Goal: Information Seeking & Learning: Learn about a topic

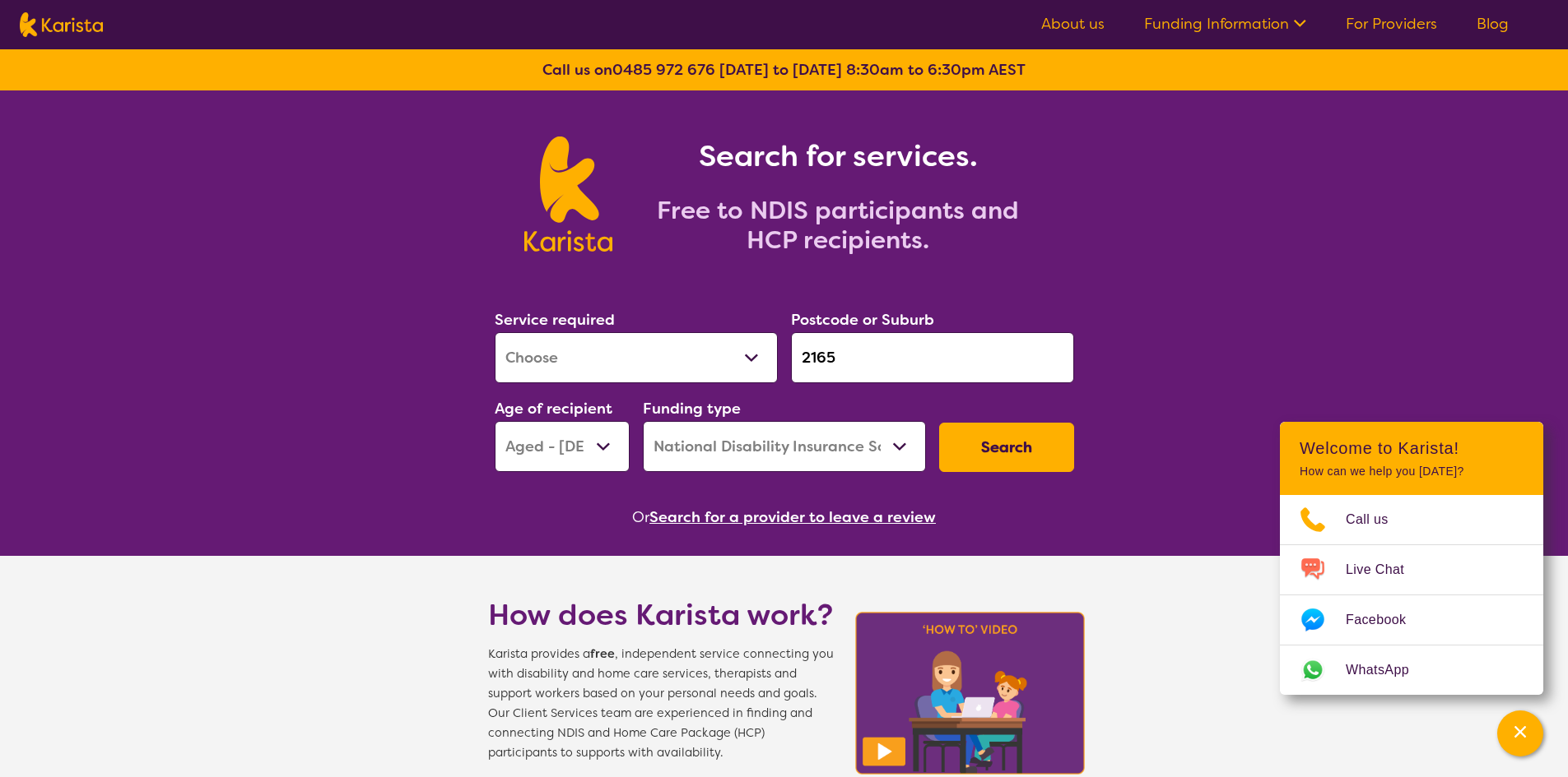
select select "[MEDICAL_DATA]"
select select "AG"
select select "NDIS"
drag, startPoint x: 846, startPoint y: 364, endPoint x: 769, endPoint y: 344, distance: 79.6
click at [777, 354] on div "Service required Allied Health Assistant Assessment ([MEDICAL_DATA] or [MEDICAL…" at bounding box center [784, 389] width 592 height 177
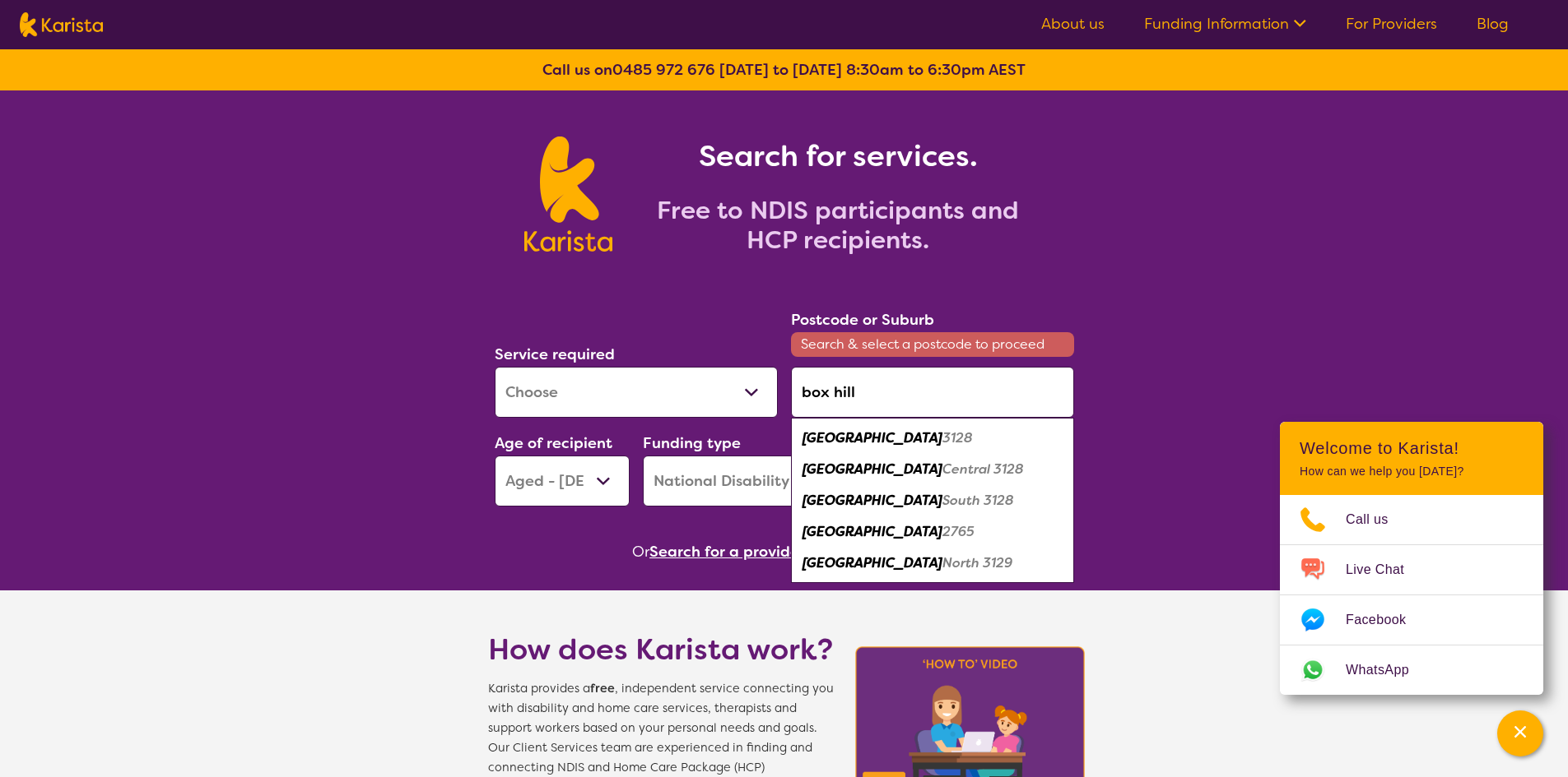
click at [942, 437] on em "3128" at bounding box center [957, 438] width 31 height 17
type input "3128"
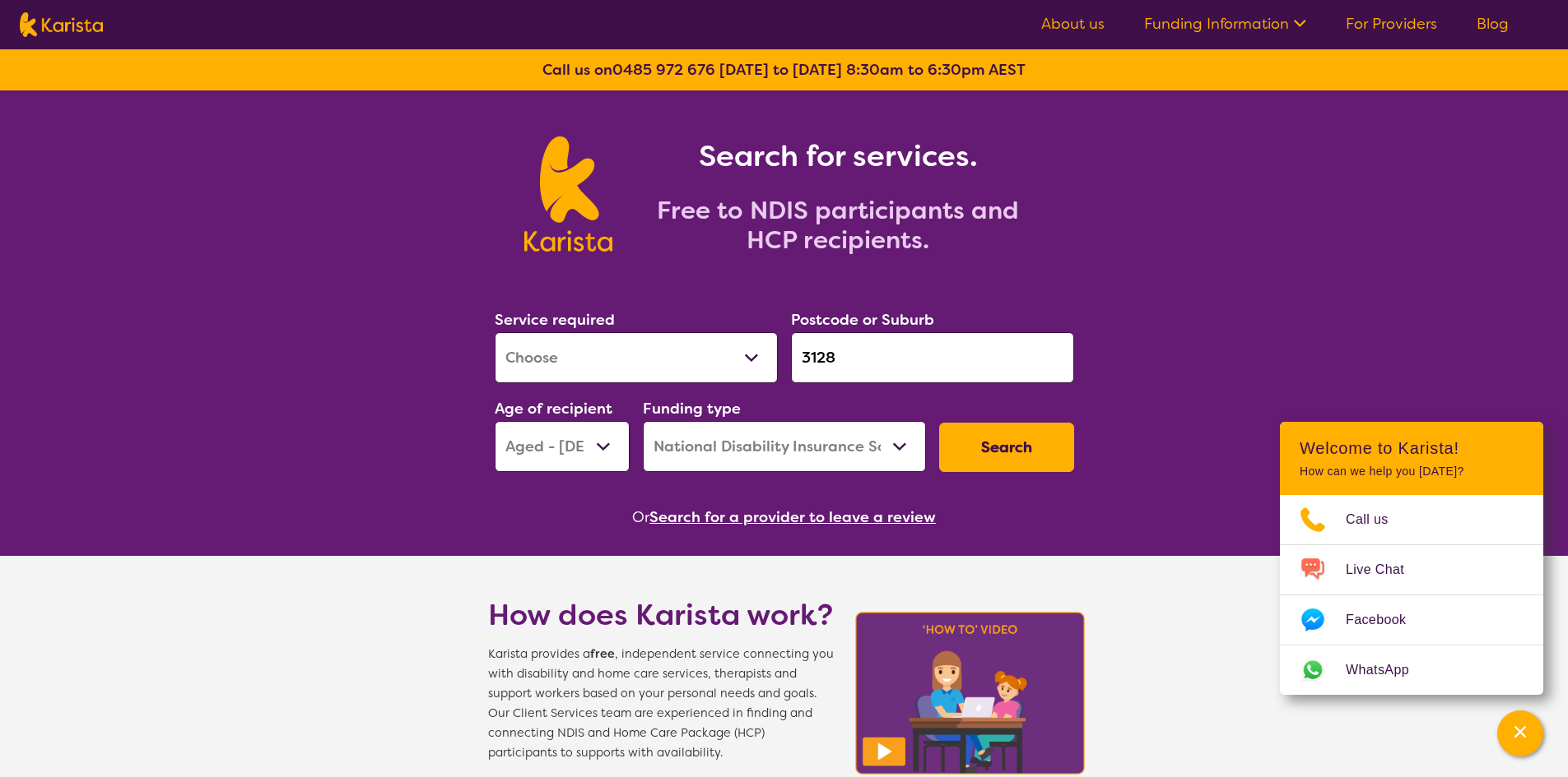
click at [603, 351] on select "Allied Health Assistant Assessment ([MEDICAL_DATA] or [MEDICAL_DATA]) Behaviour…" at bounding box center [635, 357] width 283 height 51
select select "NDIS Support Coordination"
click at [495, 332] on select "Allied Health Assistant Assessment ([MEDICAL_DATA] or [MEDICAL_DATA]) Behaviour…" at bounding box center [635, 357] width 283 height 51
click at [580, 453] on select "Early Childhood - 0 to 9 Child - 10 to 11 Adolescent - 12 to 17 Adult - 18 to 6…" at bounding box center [562, 446] width 135 height 51
select select "CH"
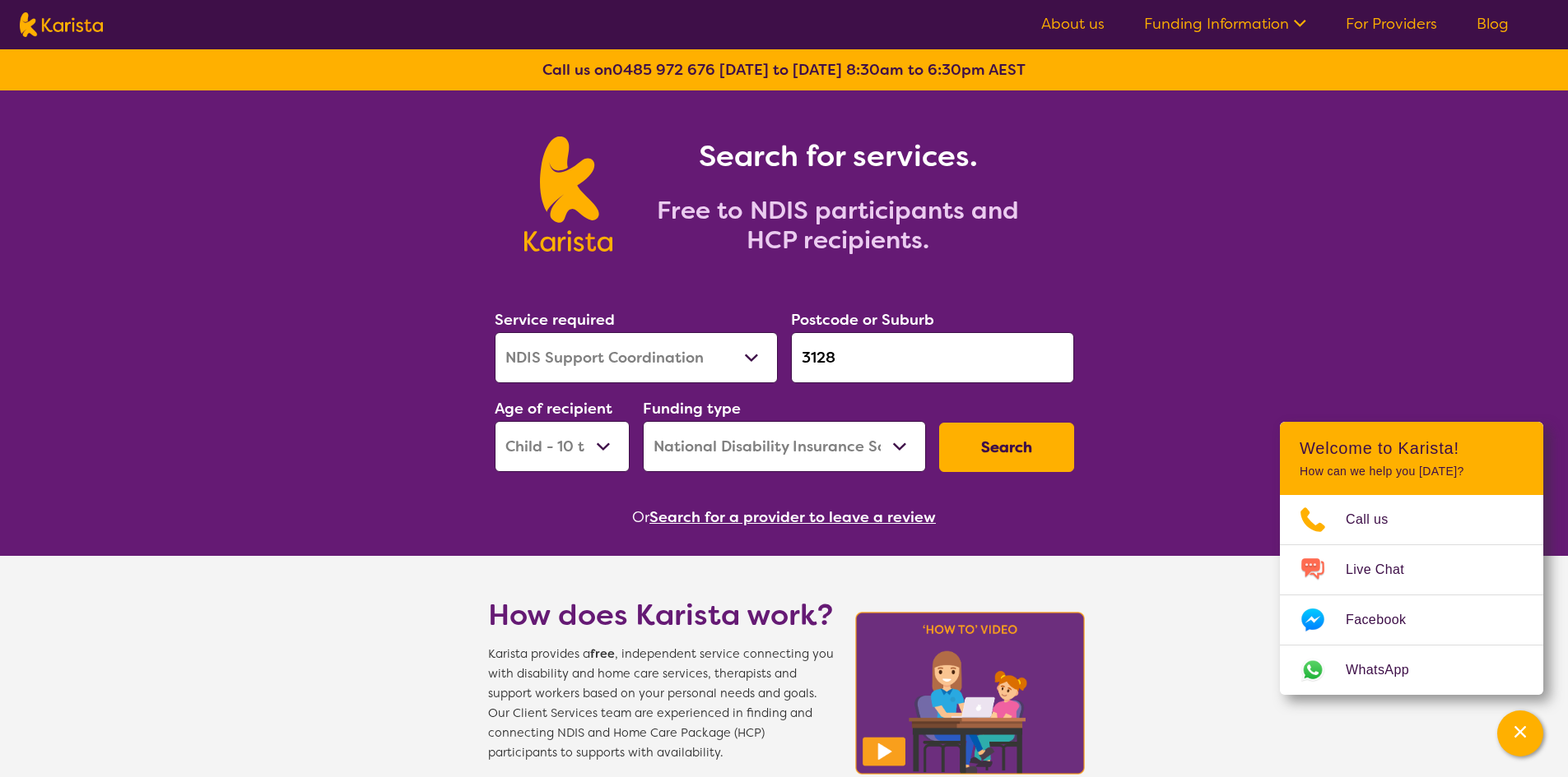
click at [495, 422] on select "Early Childhood - 0 to 9 Child - 10 to 11 Adolescent - 12 to 17 Adult - 18 to 6…" at bounding box center [562, 446] width 135 height 51
click at [992, 446] on button "Search" at bounding box center [1006, 447] width 135 height 50
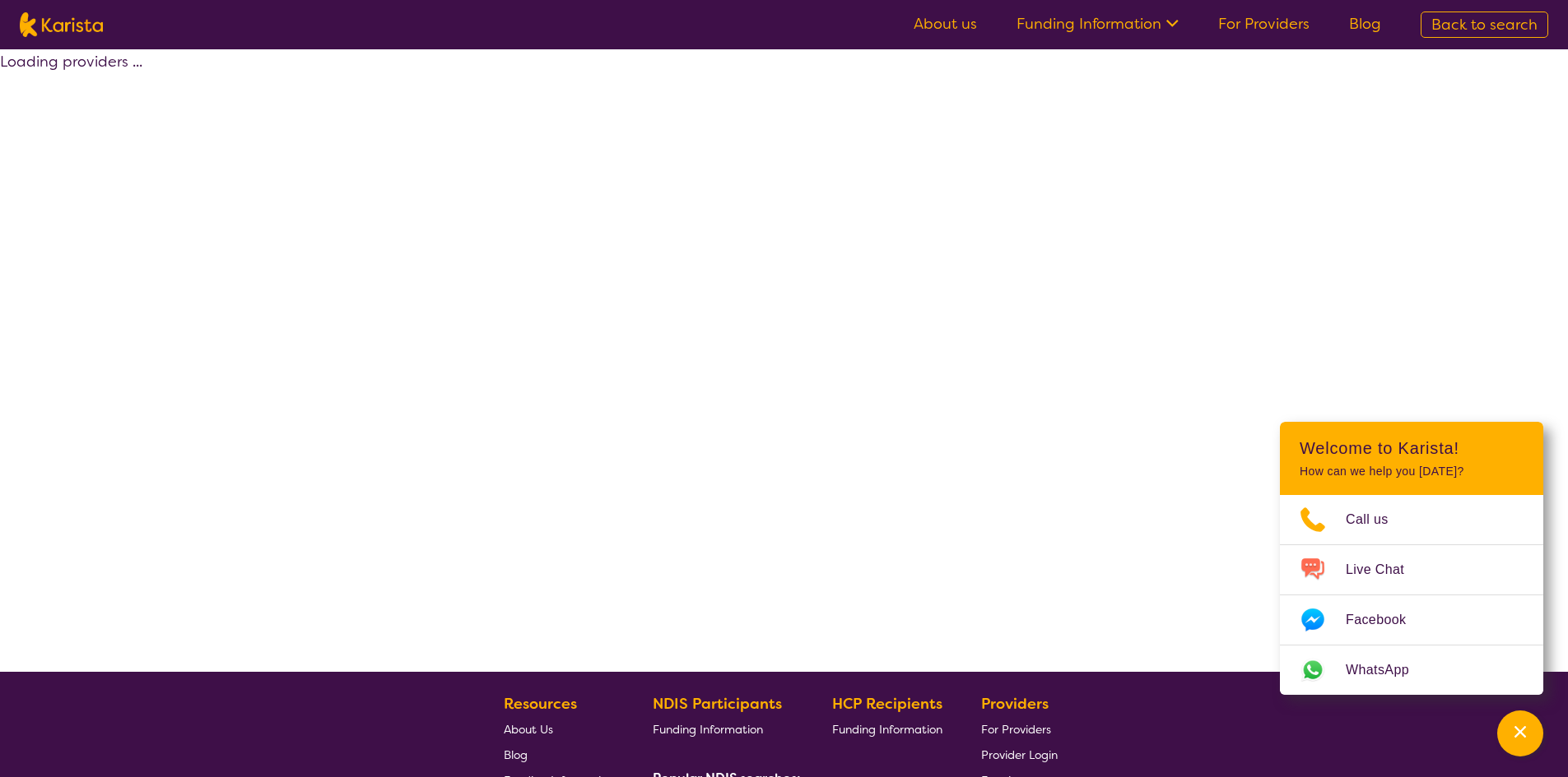
select select "by_score"
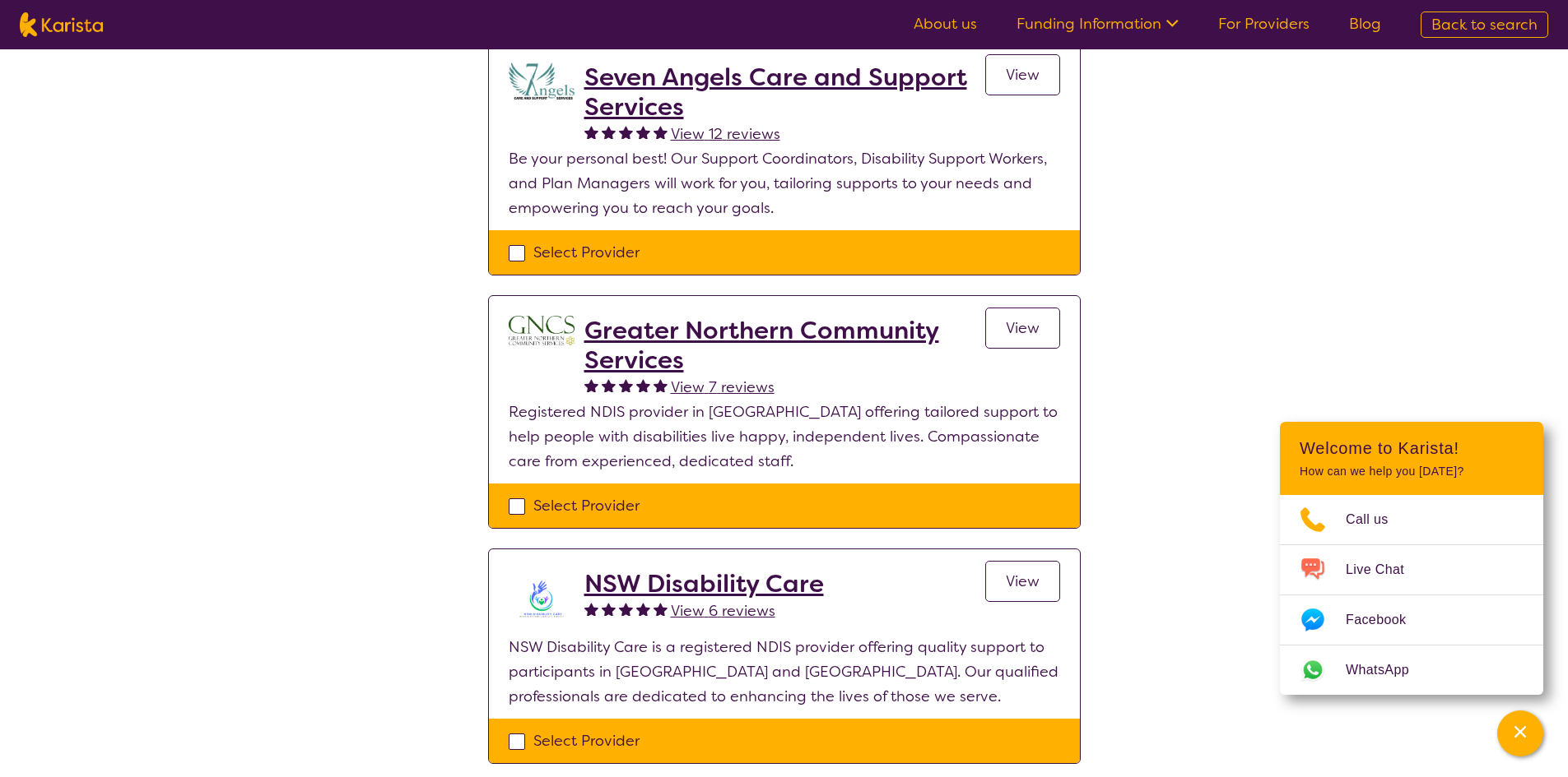
scroll to position [1069, 0]
